Goal: Transaction & Acquisition: Purchase product/service

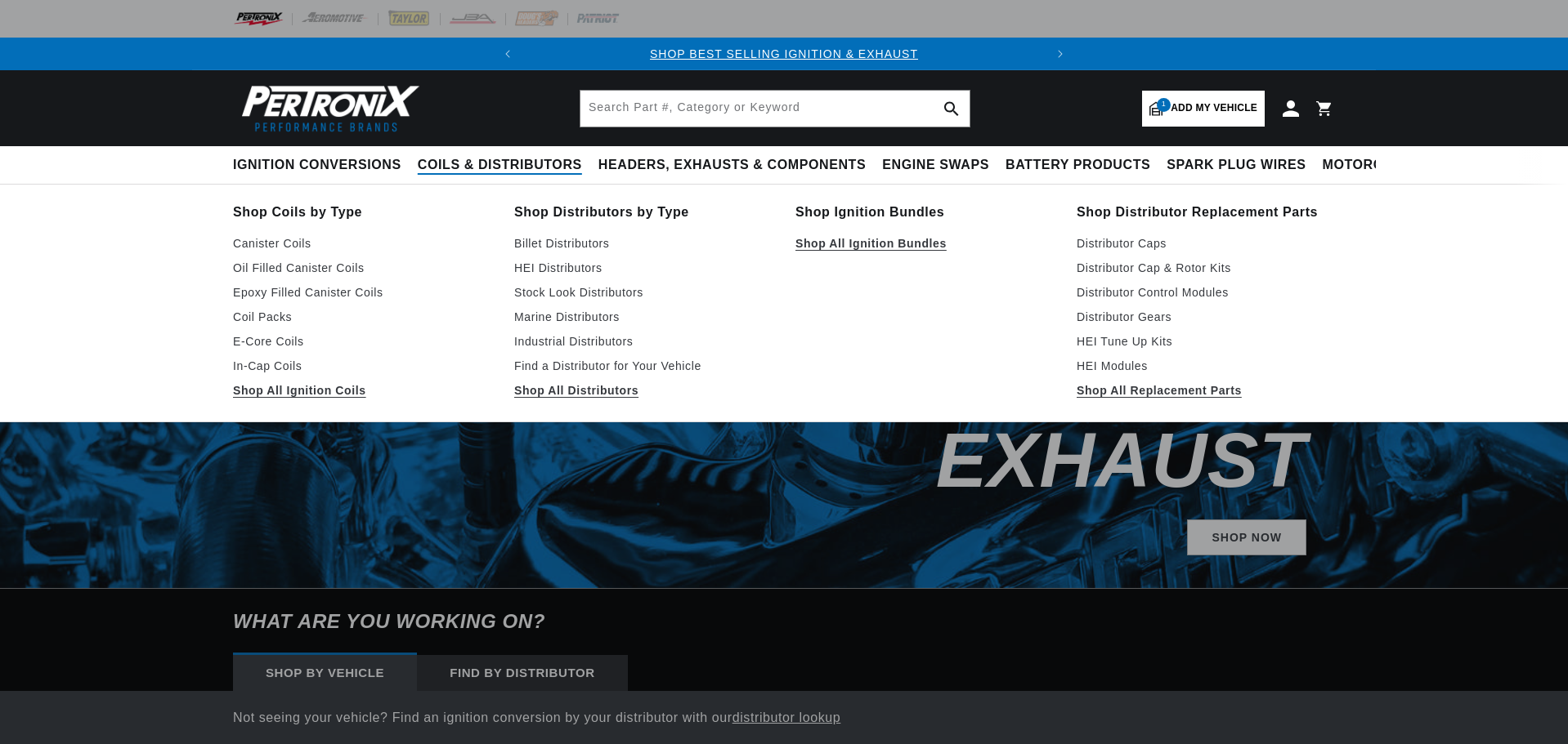
select select "1976"
select select "Ferrari"
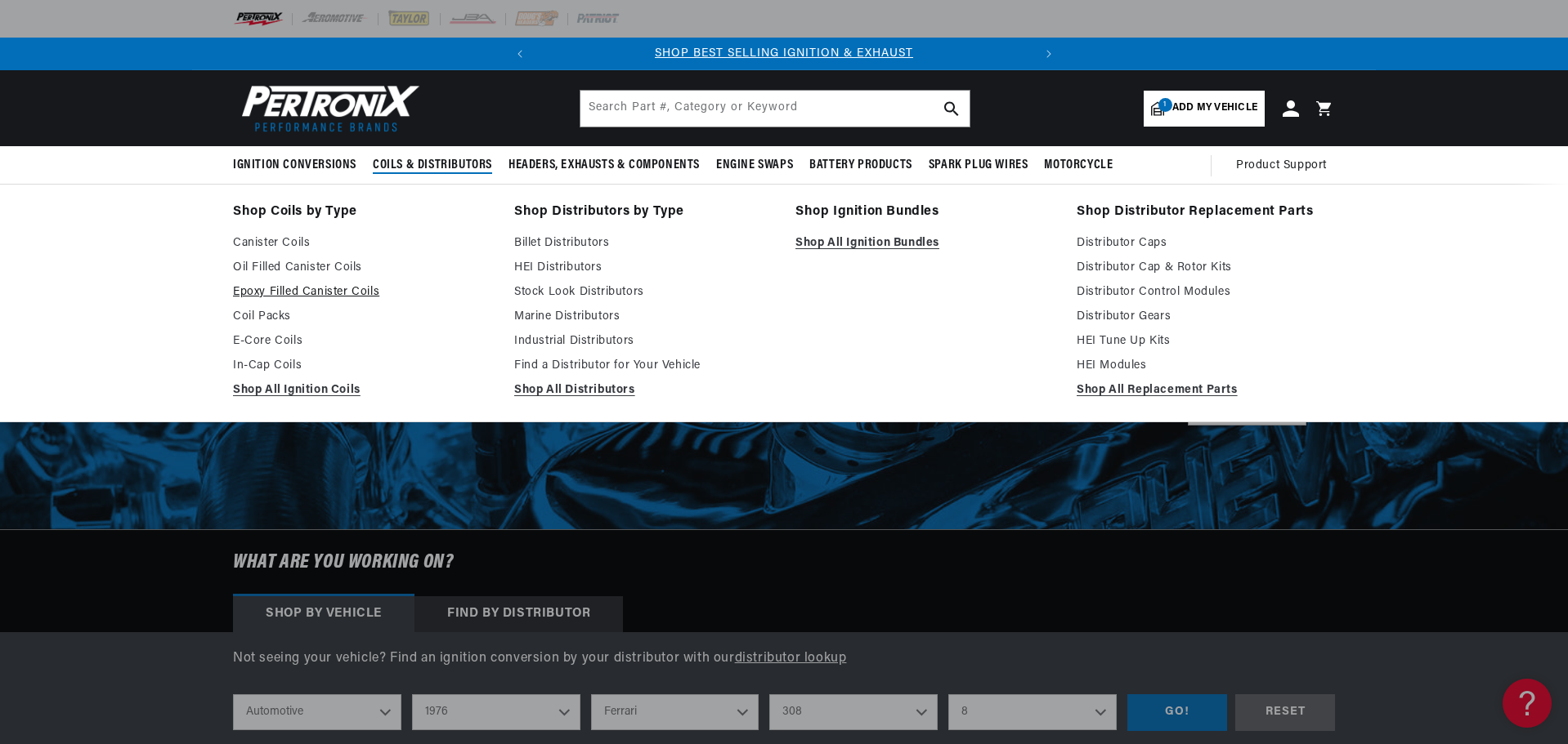
click at [342, 288] on link "Epoxy Filled Canister Coils" at bounding box center [362, 293] width 258 height 20
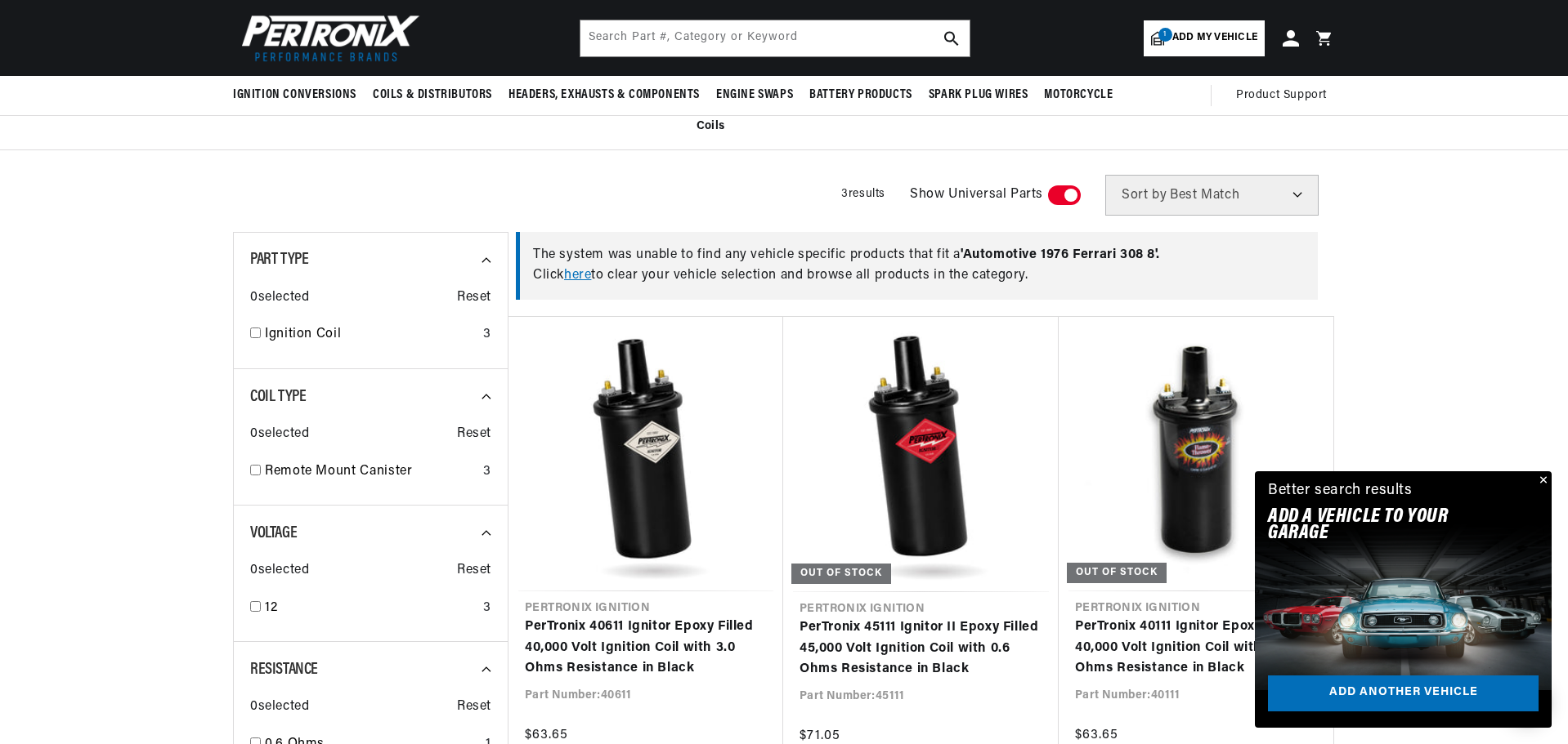
click at [1232, 41] on span "Add my vehicle" at bounding box center [1215, 38] width 85 height 16
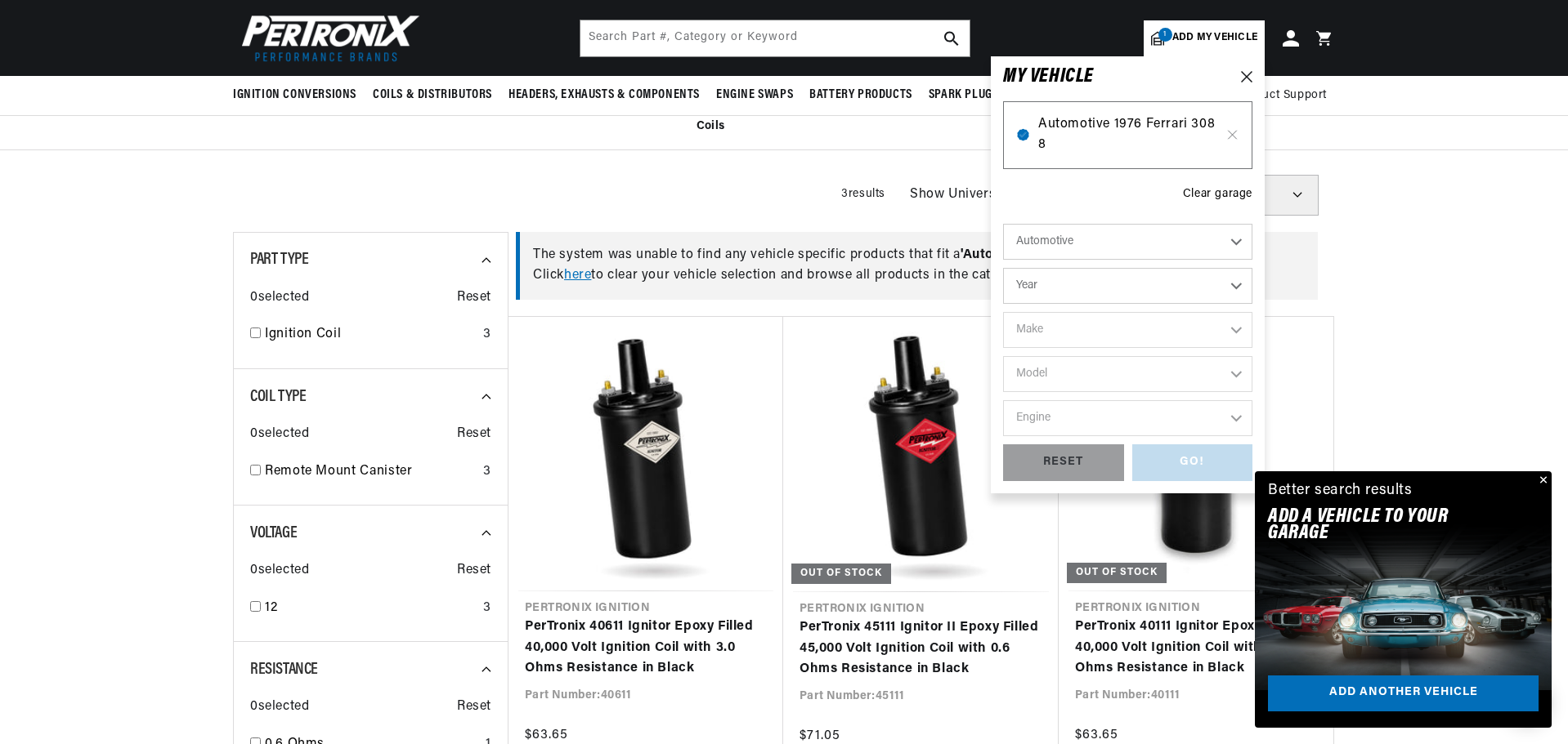
click at [1112, 137] on span "Automotive 1976 Ferrari 308 8" at bounding box center [1128, 135] width 179 height 42
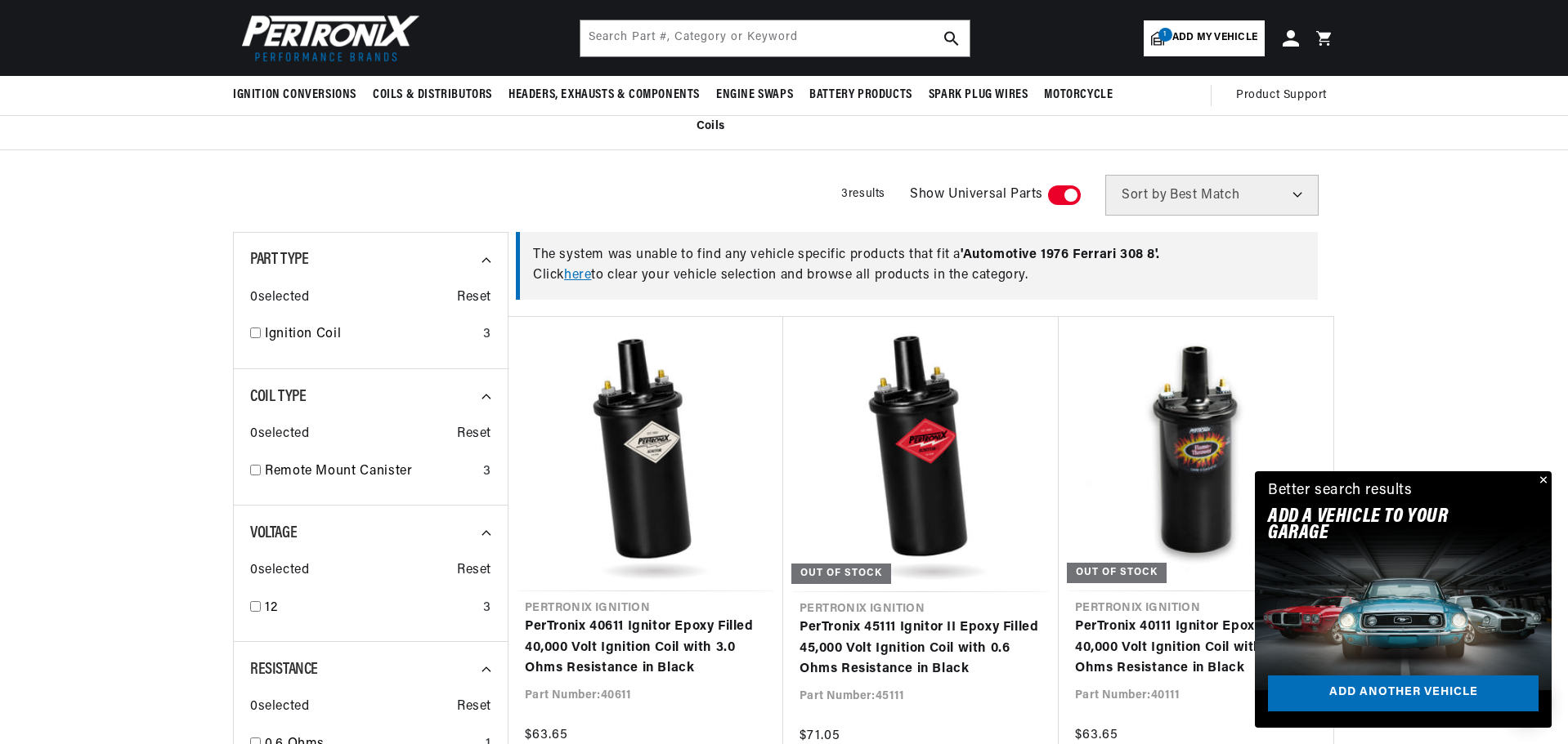
scroll to position [0, 496]
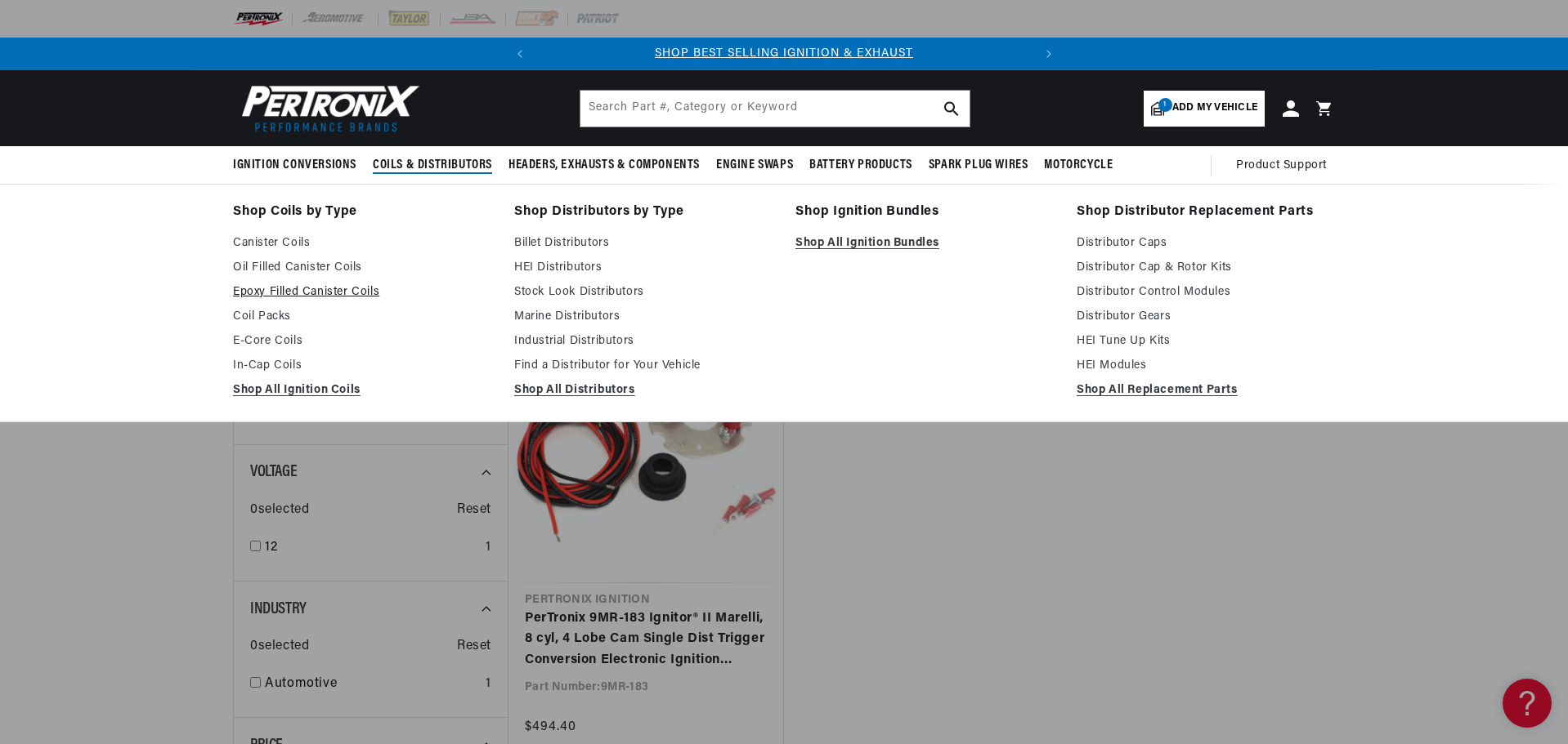
click at [345, 296] on link "Epoxy Filled Canister Coils" at bounding box center [362, 293] width 258 height 20
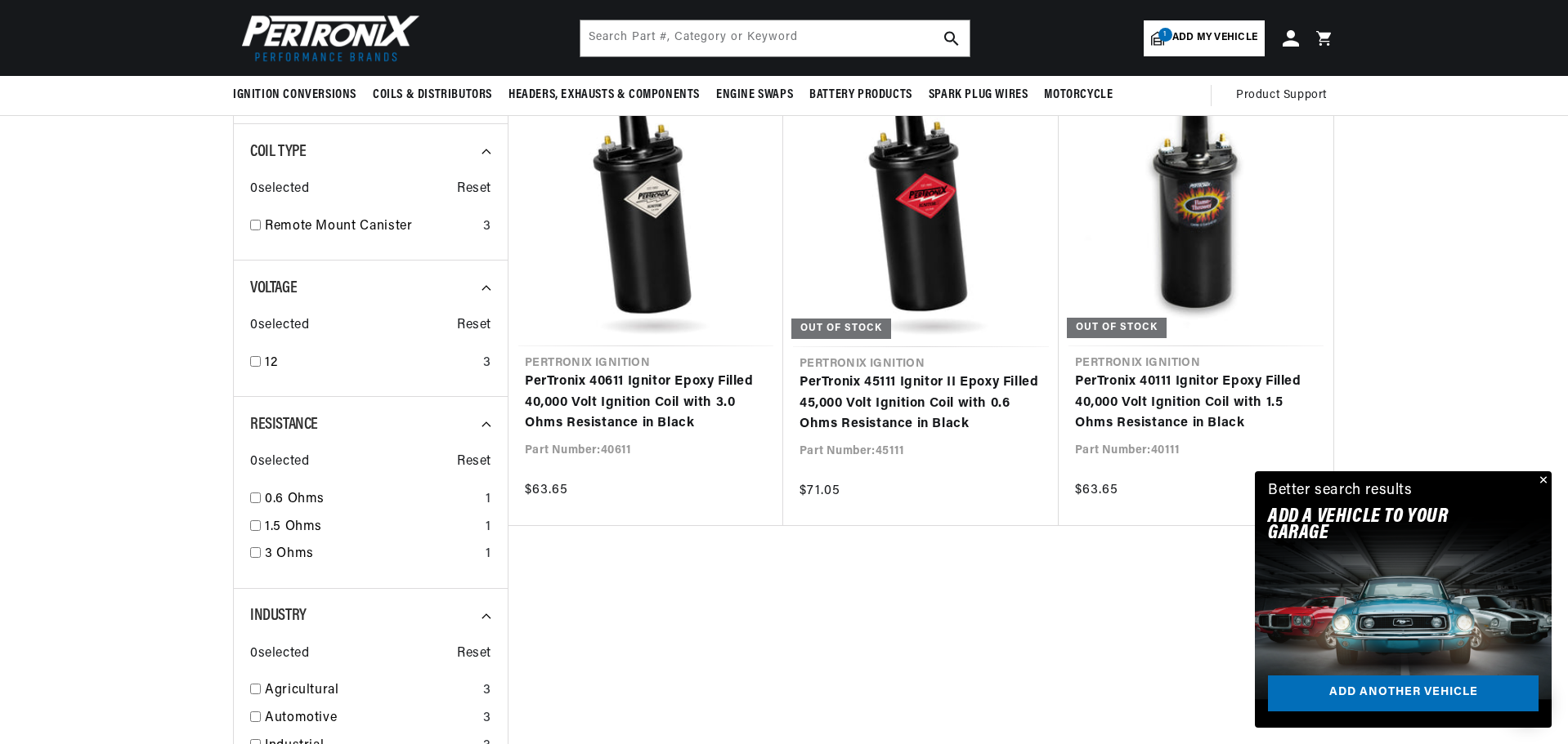
scroll to position [0, 496]
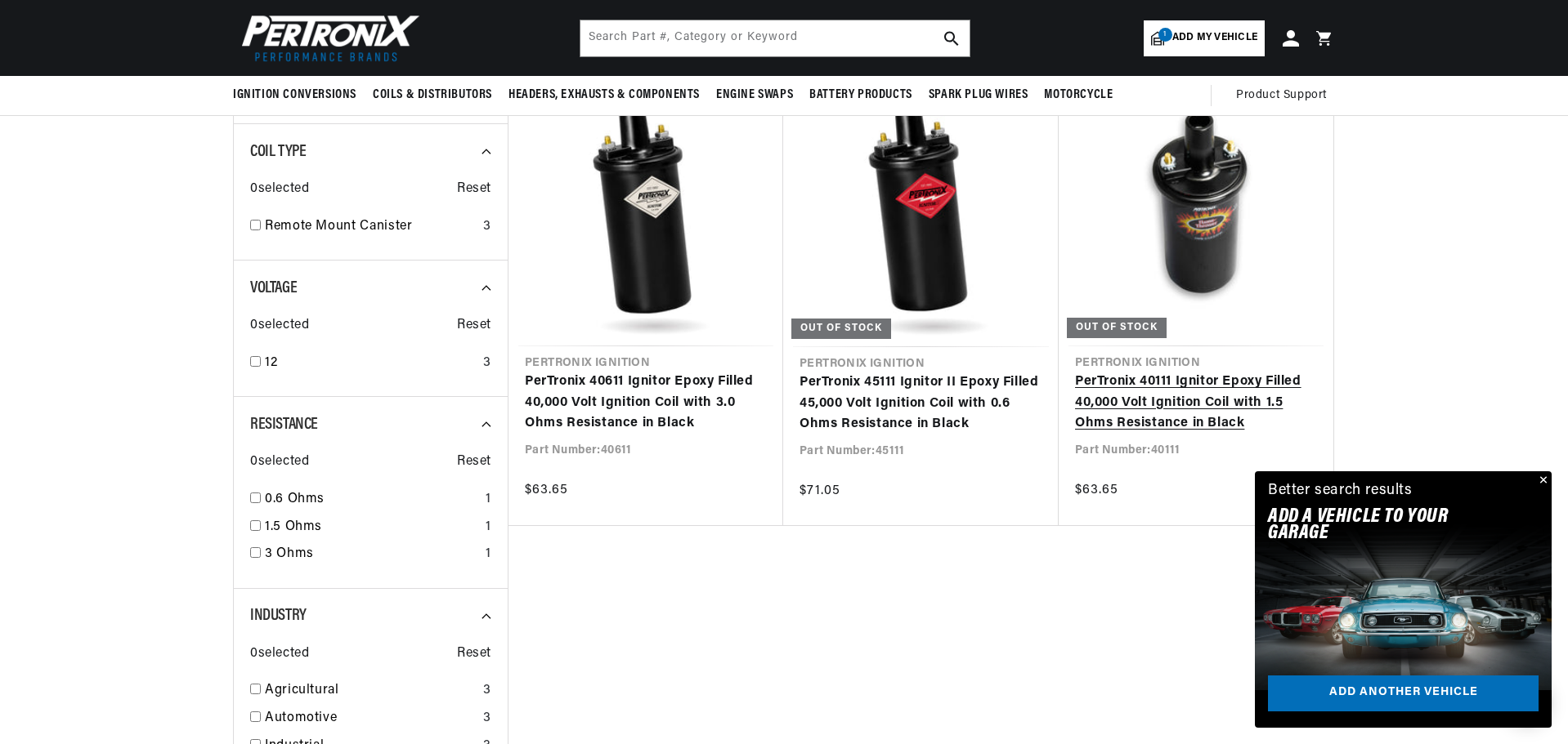
click at [1239, 401] on link "PerTronix 40111 Ignitor Epoxy Filled 40,000 Volt Ignition Coil with 1.5 Ohms Re…" at bounding box center [1196, 402] width 242 height 63
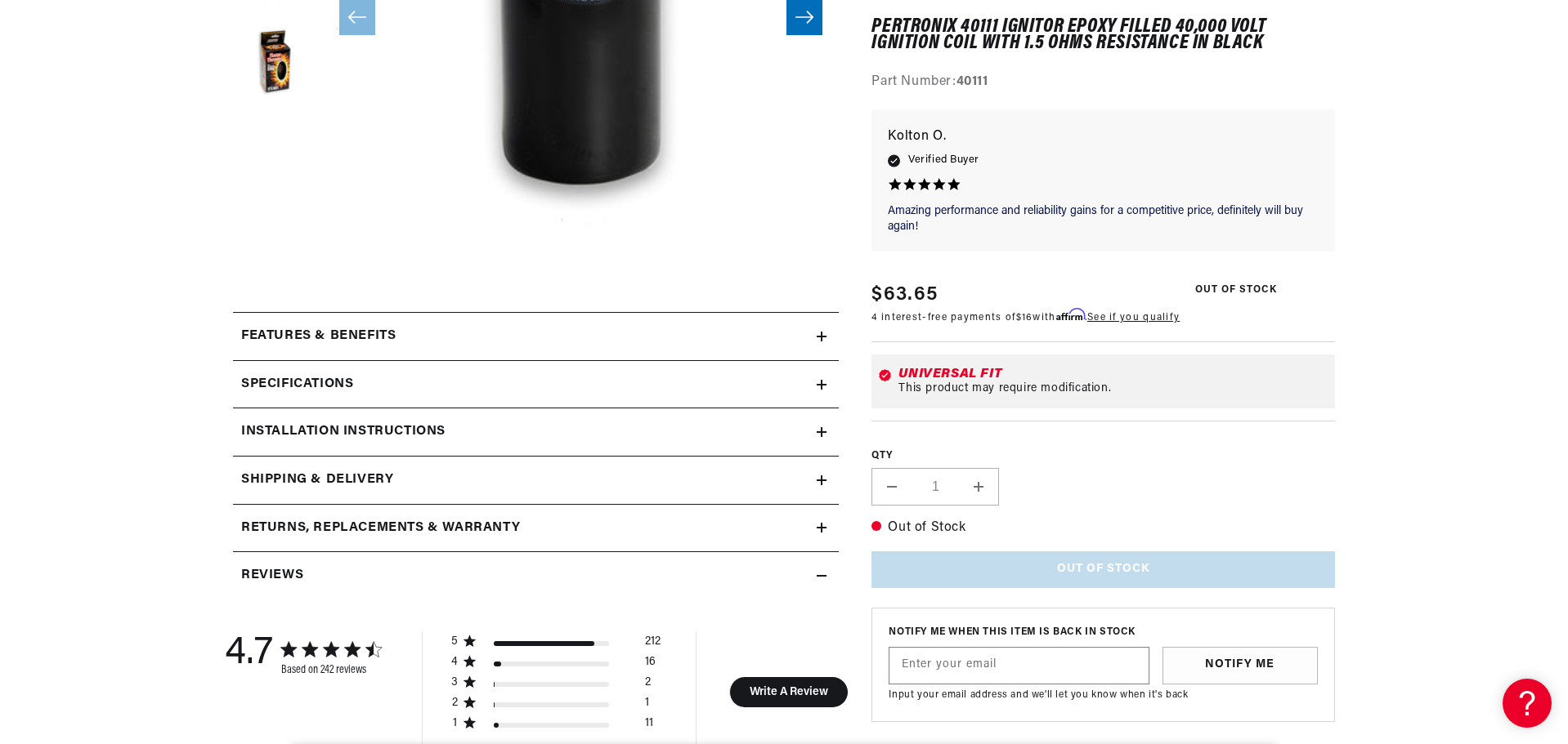
click at [824, 432] on icon at bounding box center [822, 432] width 10 height 0
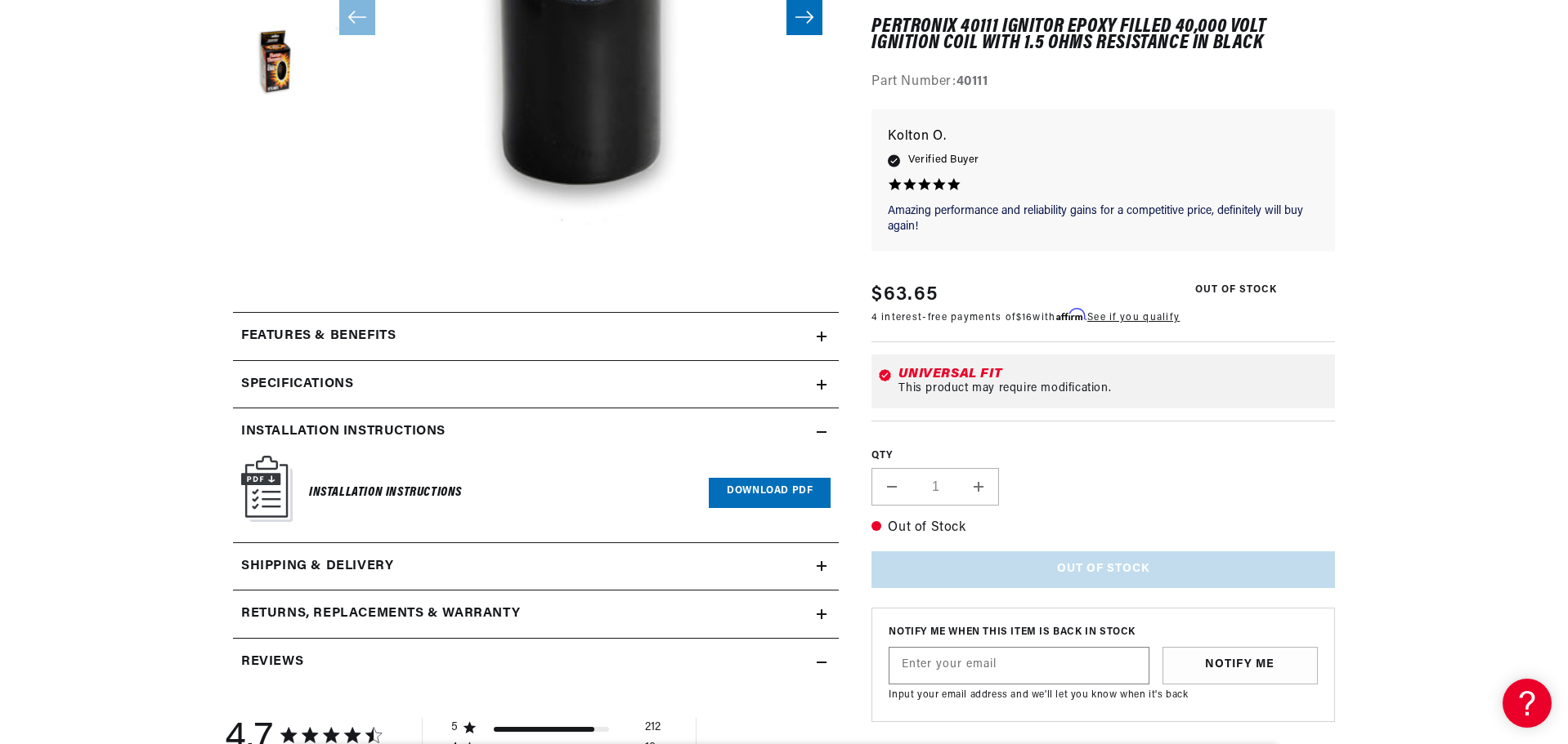
click at [762, 501] on link "Download PDF" at bounding box center [769, 493] width 122 height 30
